Goal: Check status: Check status

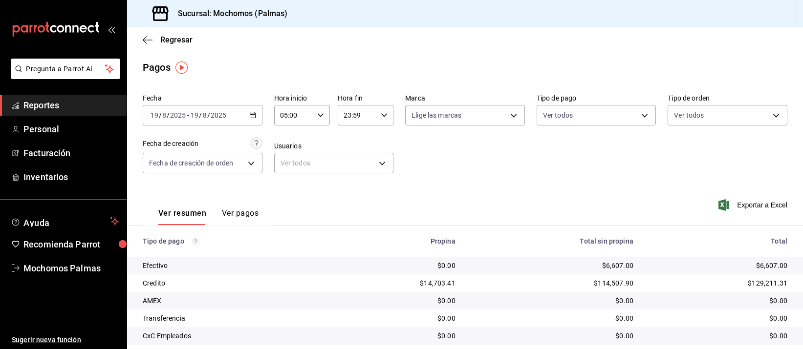
click at [454, 180] on div "Fecha 2025-08-19 19 / 8 / 2025 - 2025-08-19 19 / 8 / 2025 Hora inicio 05:00 Hor…" at bounding box center [465, 137] width 644 height 95
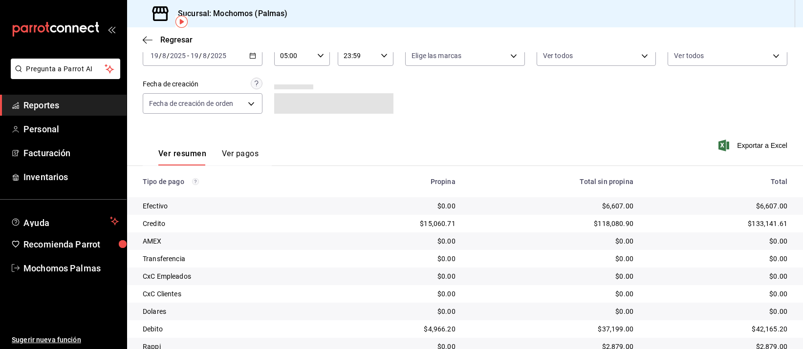
scroll to position [38, 0]
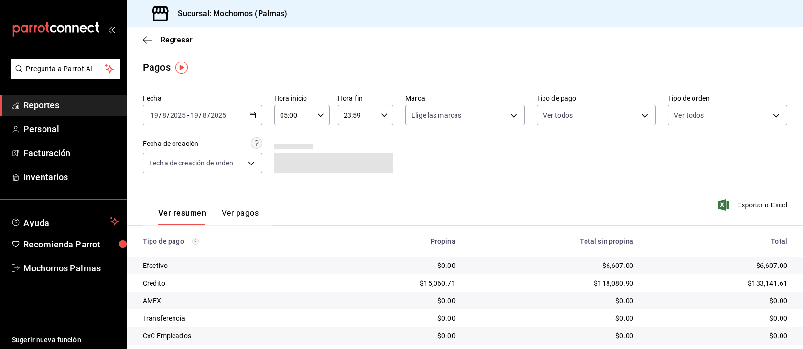
click at [220, 117] on input "2025" at bounding box center [218, 115] width 17 height 8
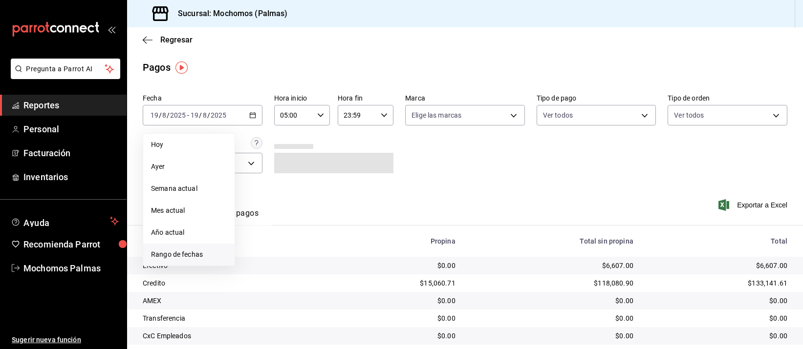
click at [178, 254] on span "Rango de fechas" at bounding box center [189, 255] width 76 height 10
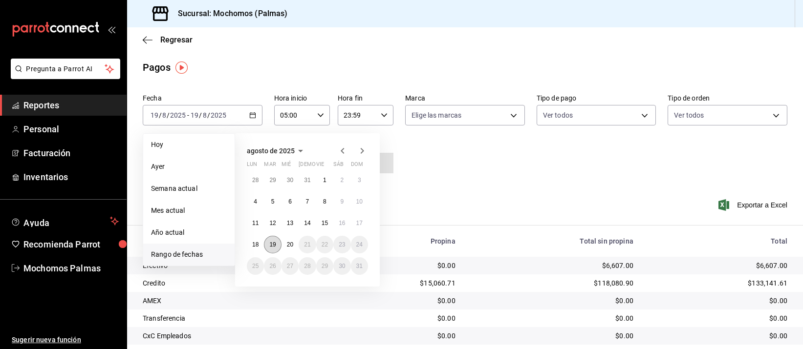
click at [278, 246] on button "19" at bounding box center [272, 245] width 17 height 18
click at [289, 246] on abbr "20" at bounding box center [290, 244] width 6 height 7
type input "00:00"
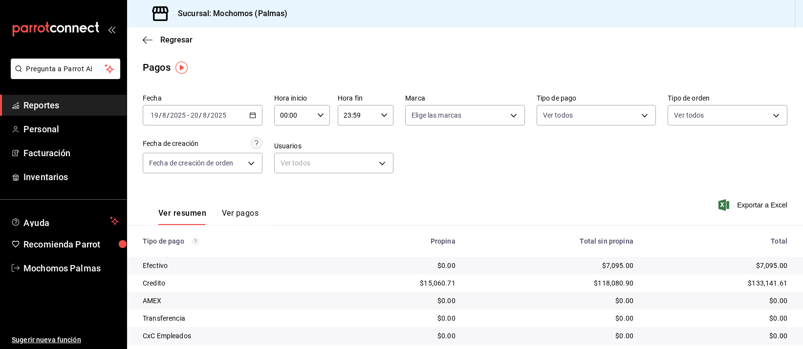
click at [345, 115] on input "23:59" at bounding box center [357, 116] width 39 height 20
click at [433, 54] on div at bounding box center [401, 174] width 803 height 349
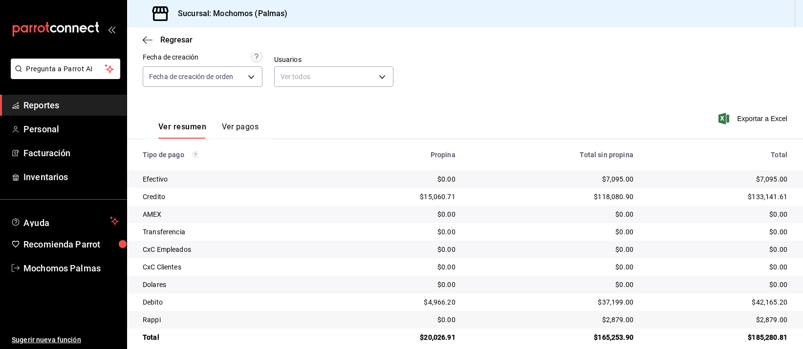
scroll to position [99, 0]
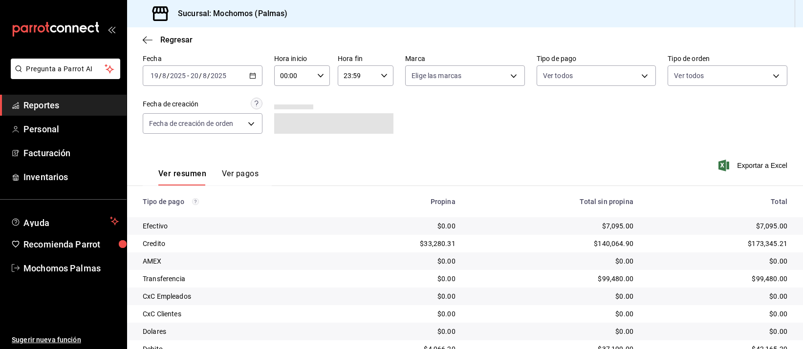
scroll to position [99, 0]
